Goal: Check status: Check status

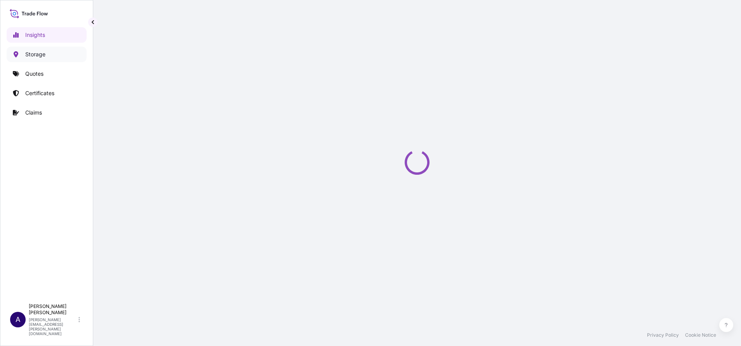
select select "2025"
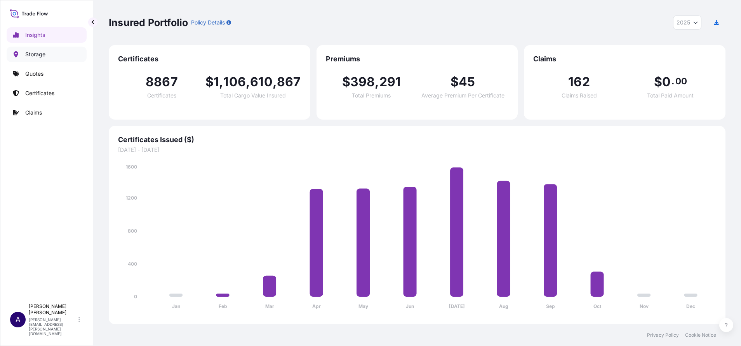
click at [40, 52] on p "Storage" at bounding box center [35, 54] width 20 height 8
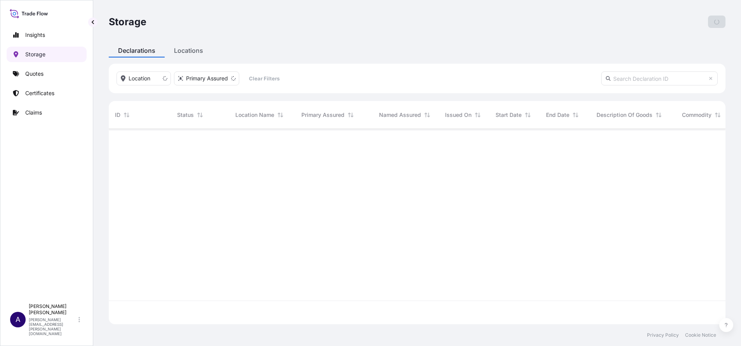
scroll to position [191, 608]
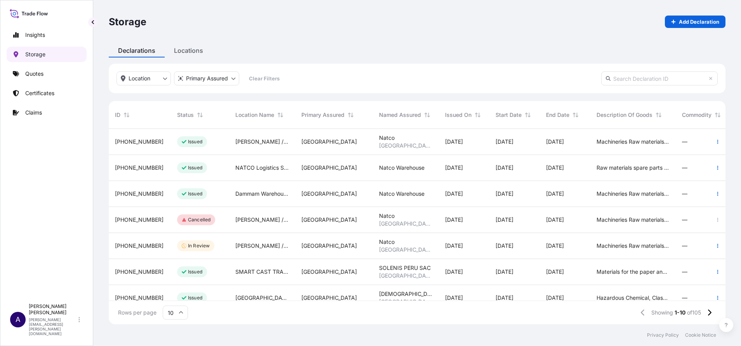
click at [40, 52] on p "Storage" at bounding box center [35, 54] width 20 height 8
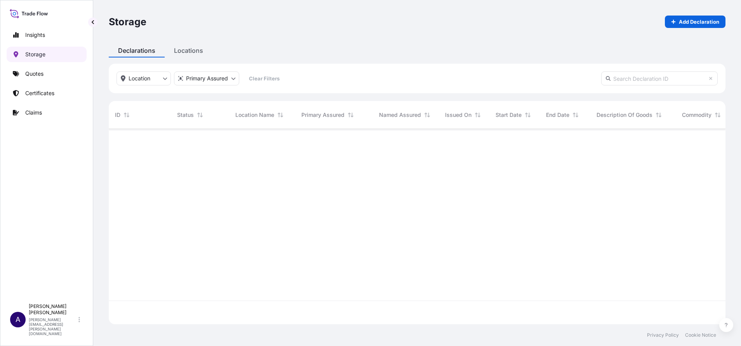
scroll to position [191, 608]
click at [664, 78] on input "text" at bounding box center [659, 78] width 117 height 14
paste input "73015"
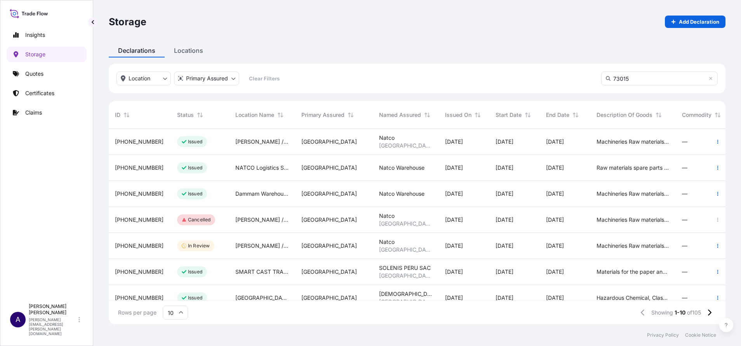
scroll to position [214, 608]
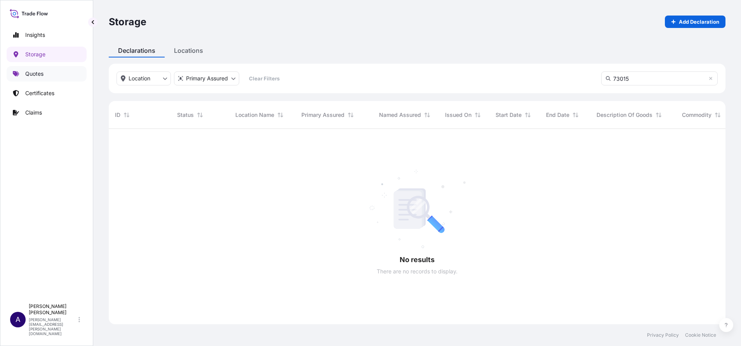
type input "73015"
click at [40, 75] on p "Quotes" at bounding box center [34, 74] width 18 height 8
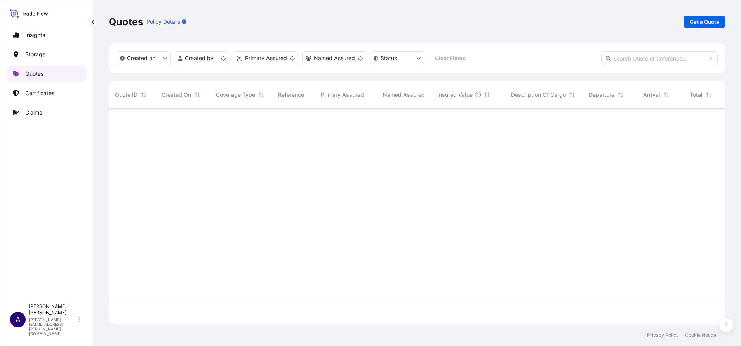
scroll to position [211, 608]
click at [648, 57] on input "text" at bounding box center [659, 58] width 117 height 14
paste input "73015"
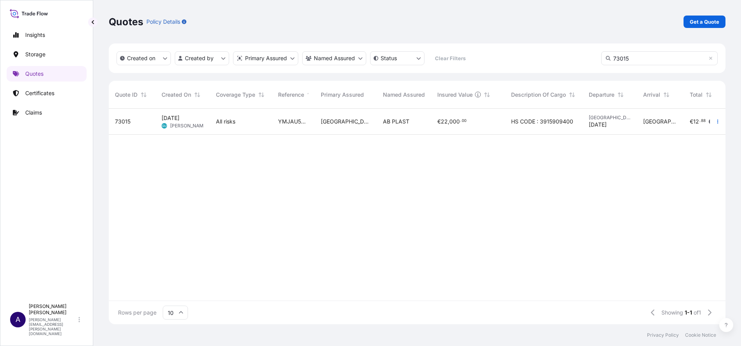
type input "73015"
click at [118, 122] on span "73015" at bounding box center [123, 122] width 16 height 8
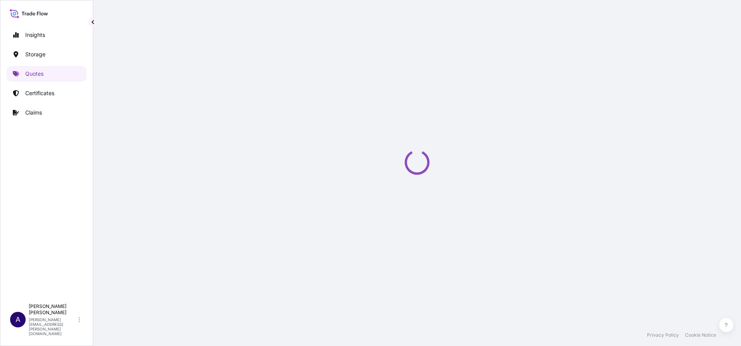
select select "Water"
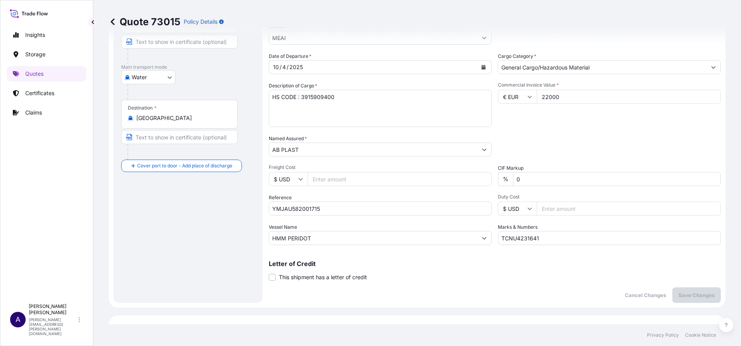
scroll to position [82, 0]
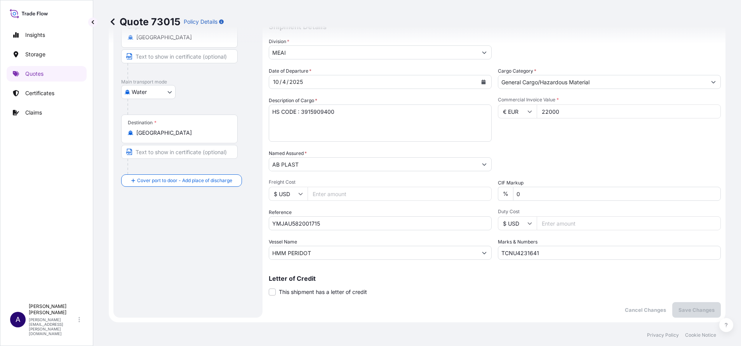
select select "31600"
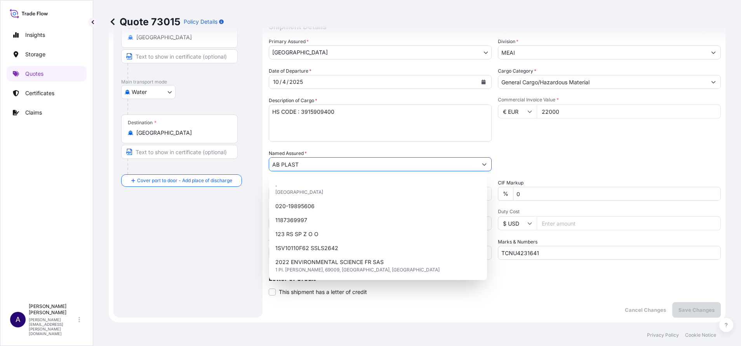
drag, startPoint x: 303, startPoint y: 166, endPoint x: 269, endPoint y: 165, distance: 33.4
click at [269, 165] on input "AB PLAST" at bounding box center [373, 164] width 208 height 14
paste input "RECYCLED PLASTICS BARCELONA SL’."
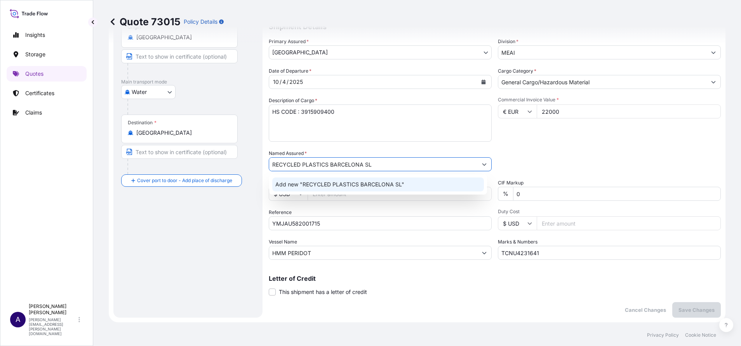
click at [344, 188] on span "Add new "RECYCLED PLASTICS BARCELONA SL"" at bounding box center [339, 185] width 129 height 8
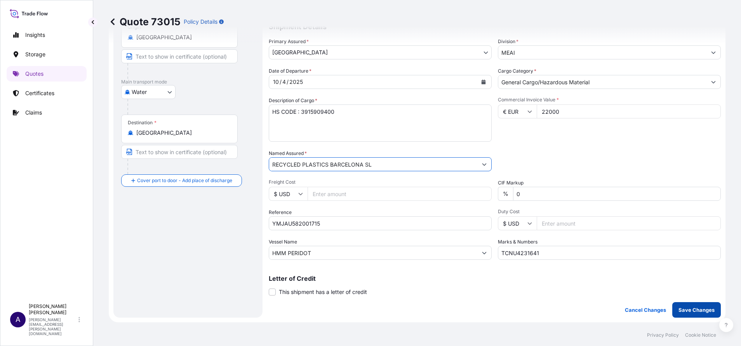
type input "RECYCLED PLASTICS BARCELONA SL"
click at [688, 309] on p "Save Changes" at bounding box center [696, 310] width 36 height 8
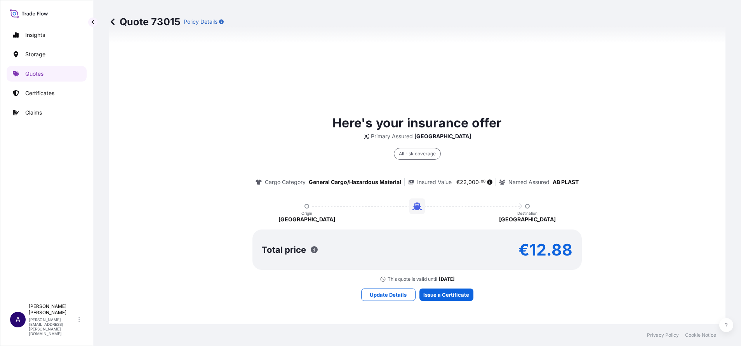
select select "Water"
select select "31600"
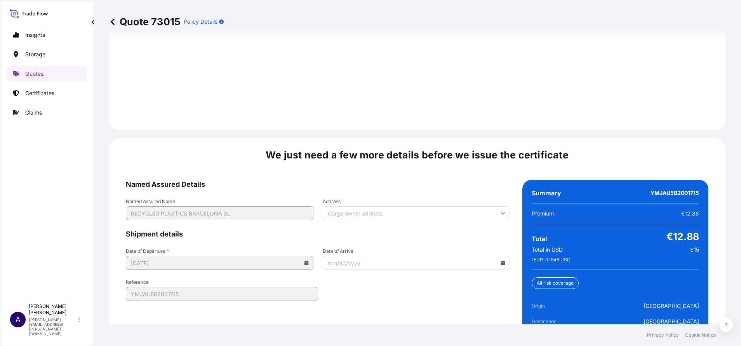
scroll to position [1135, 0]
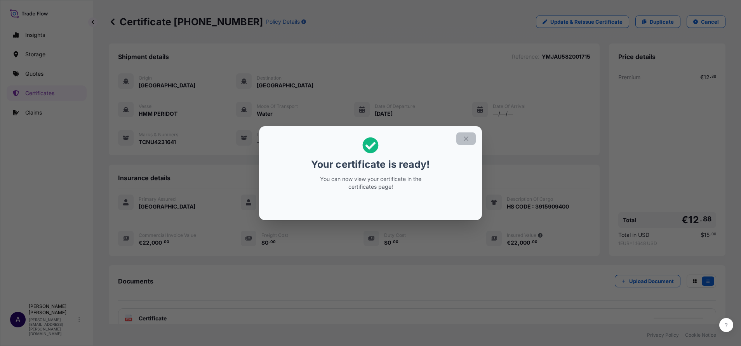
click at [472, 136] on button "button" at bounding box center [465, 138] width 19 height 12
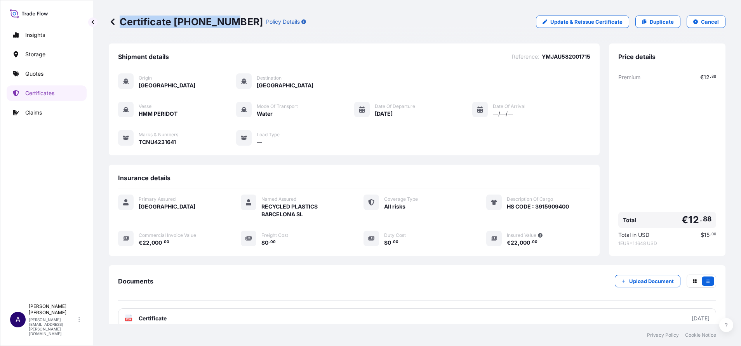
drag, startPoint x: 239, startPoint y: 21, endPoint x: 230, endPoint y: 21, distance: 8.9
click at [230, 21] on div "Certificate [PHONE_NUMBER] Policy Details" at bounding box center [207, 22] width 197 height 12
click at [230, 21] on p "Certificate [PHONE_NUMBER]" at bounding box center [186, 22] width 154 height 12
click at [176, 16] on p "Certificate [PHONE_NUMBER]" at bounding box center [186, 22] width 154 height 12
drag, startPoint x: 176, startPoint y: 22, endPoint x: 237, endPoint y: 19, distance: 61.4
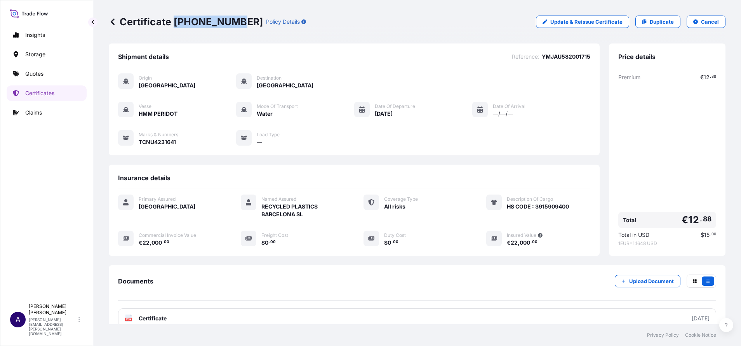
click at [237, 19] on p "Certificate [PHONE_NUMBER]" at bounding box center [186, 22] width 154 height 12
copy p "[PHONE_NUMBER]"
